Goal: Information Seeking & Learning: Find specific fact

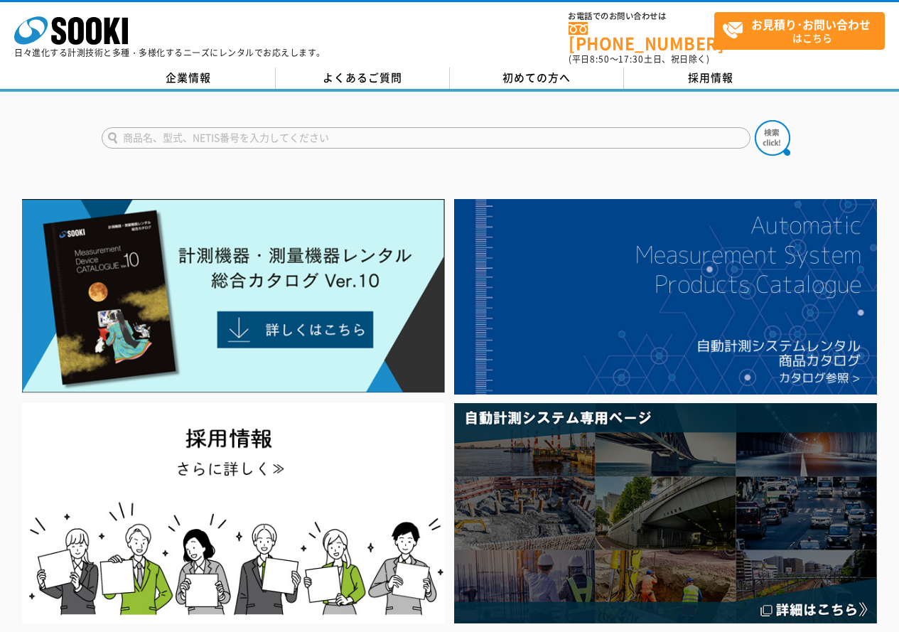
click at [223, 129] on input "text" at bounding box center [426, 137] width 649 height 21
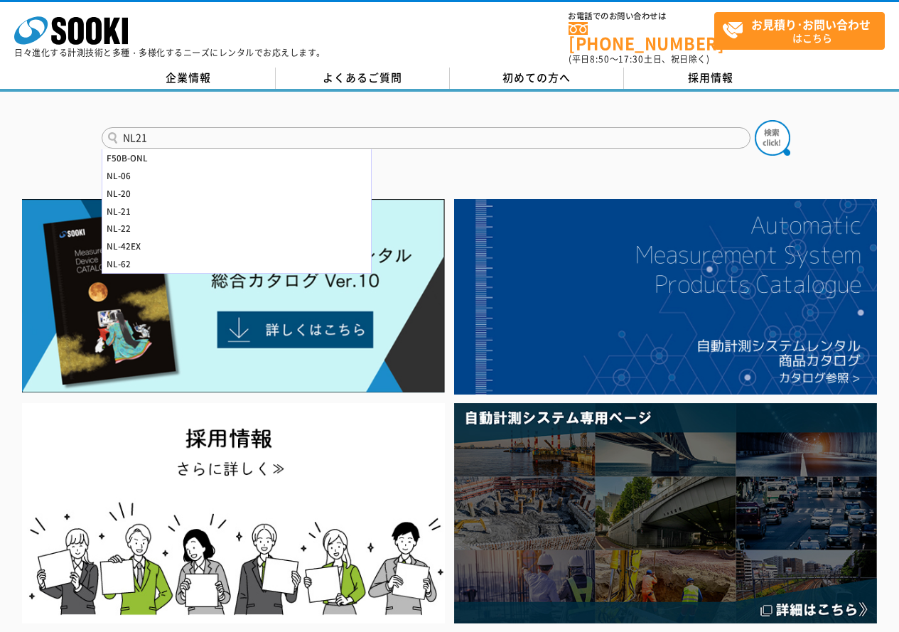
type input "NL21"
click at [755, 120] on button at bounding box center [773, 138] width 36 height 36
